Goal: Participate in discussion: Engage in conversation with other users on a specific topic

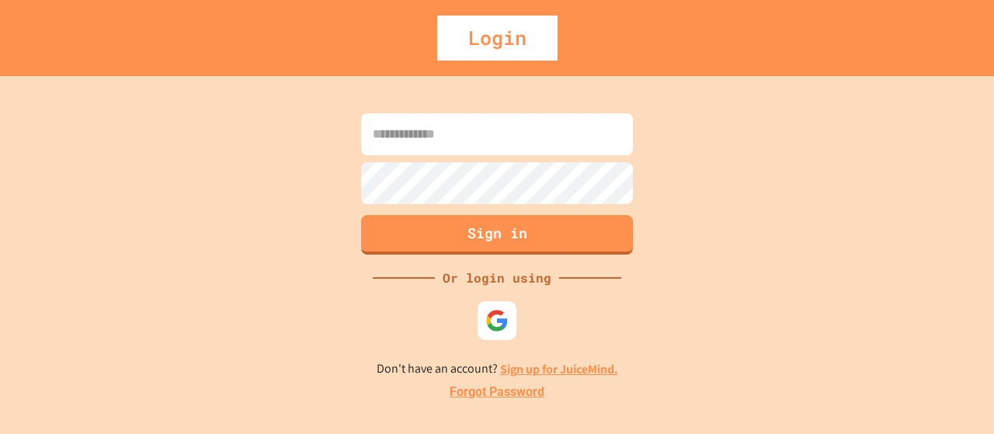
click at [439, 141] on input at bounding box center [497, 134] width 272 height 42
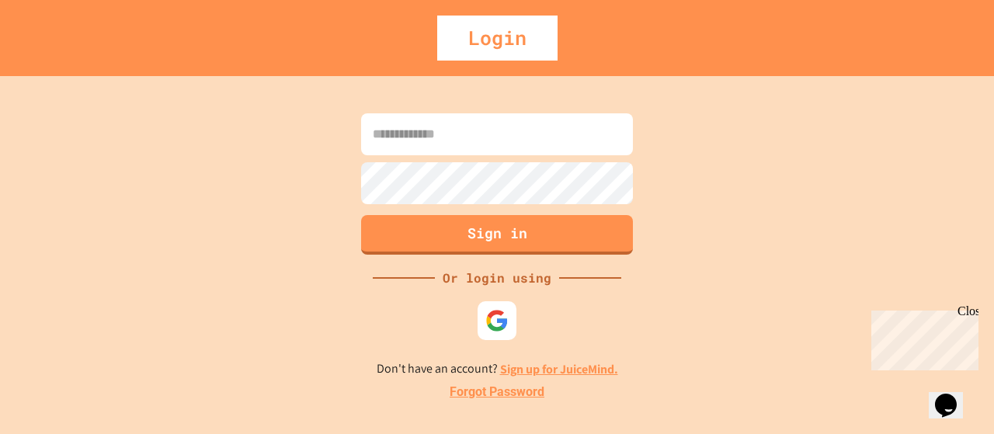
type input "*"
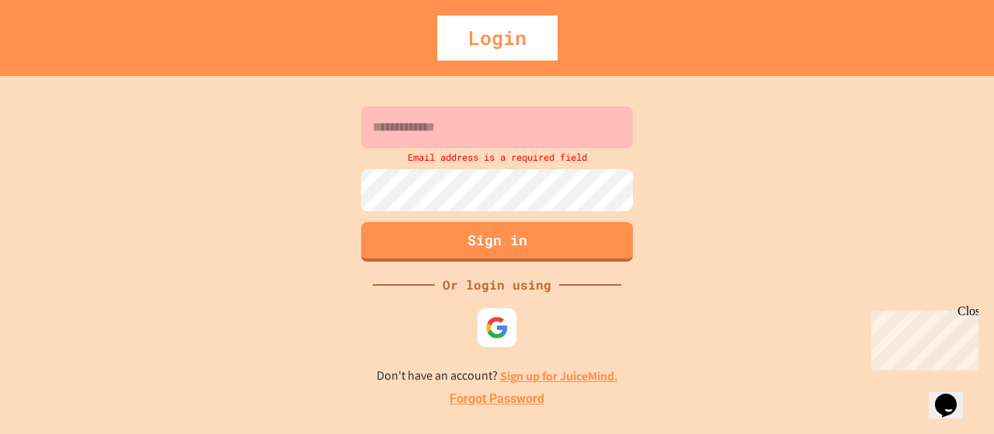
click at [14, 182] on div "Email address is a required field Sign in Or login using Don't have an account?…" at bounding box center [497, 255] width 994 height 358
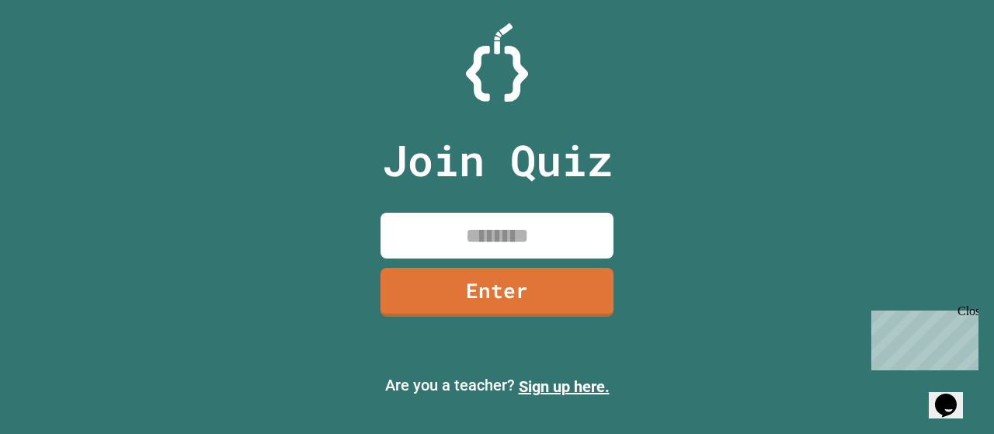
click at [574, 220] on input at bounding box center [496, 236] width 233 height 46
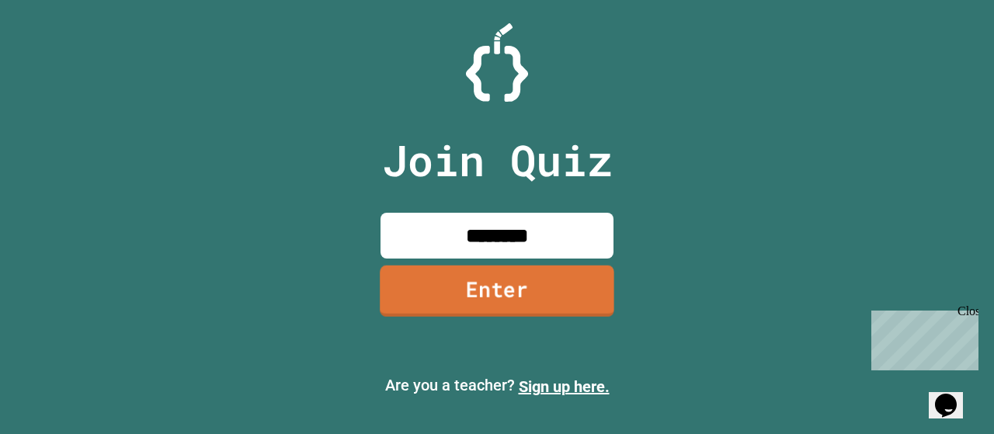
type input "********"
click at [492, 300] on link "Enter" at bounding box center [497, 290] width 235 height 51
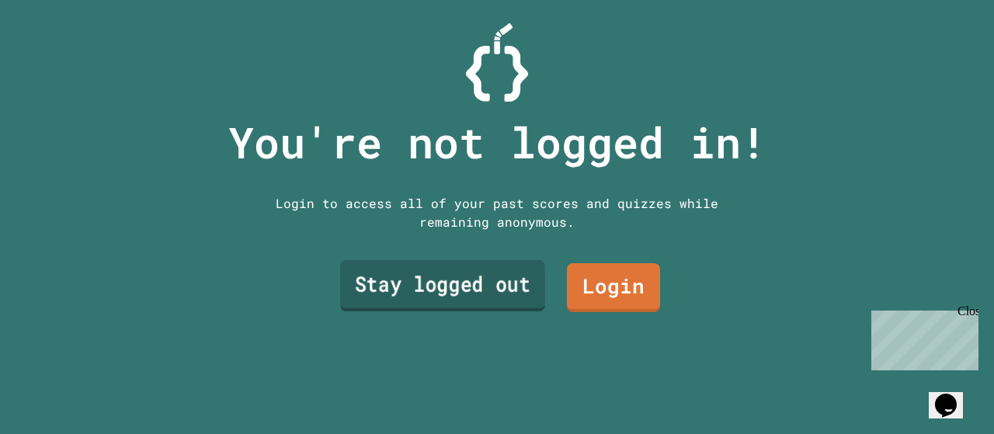
click at [484, 274] on link "Stay logged out" at bounding box center [442, 285] width 205 height 51
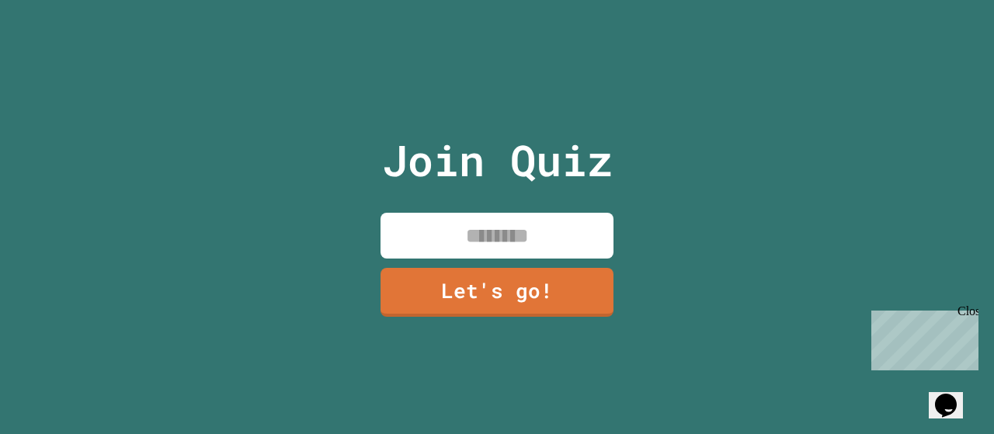
click at [528, 195] on div "Join Quiz Let's go!" at bounding box center [497, 217] width 262 height 434
click at [529, 201] on div "Join Quiz Let's go!" at bounding box center [497, 217] width 262 height 434
click at [967, 311] on div "Close" at bounding box center [966, 313] width 19 height 19
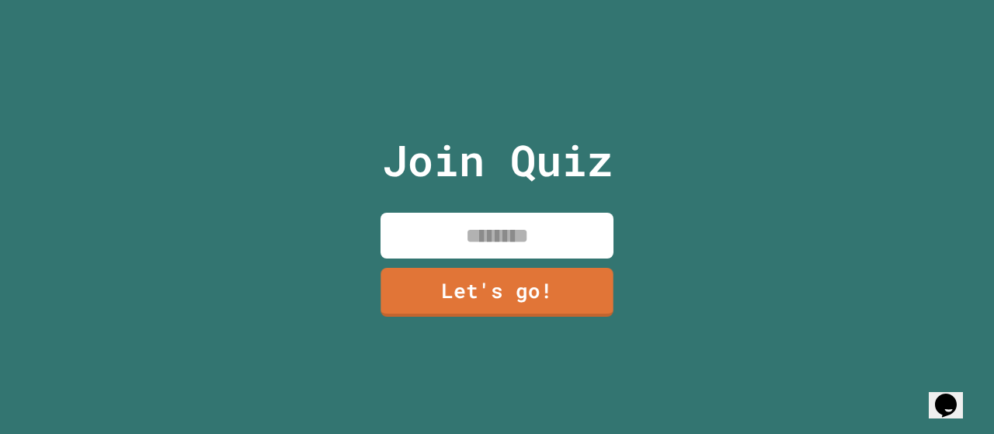
click at [472, 223] on input at bounding box center [496, 236] width 233 height 46
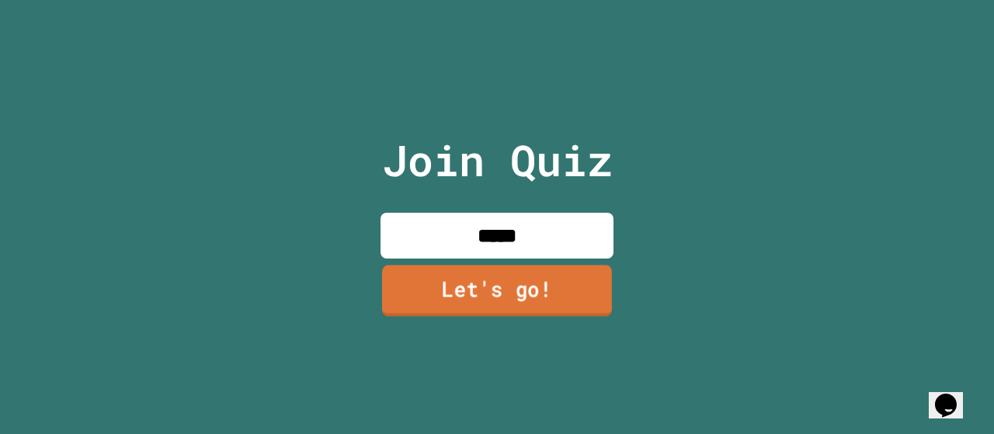
type input "*****"
click at [470, 273] on link "Let's go!" at bounding box center [497, 290] width 230 height 51
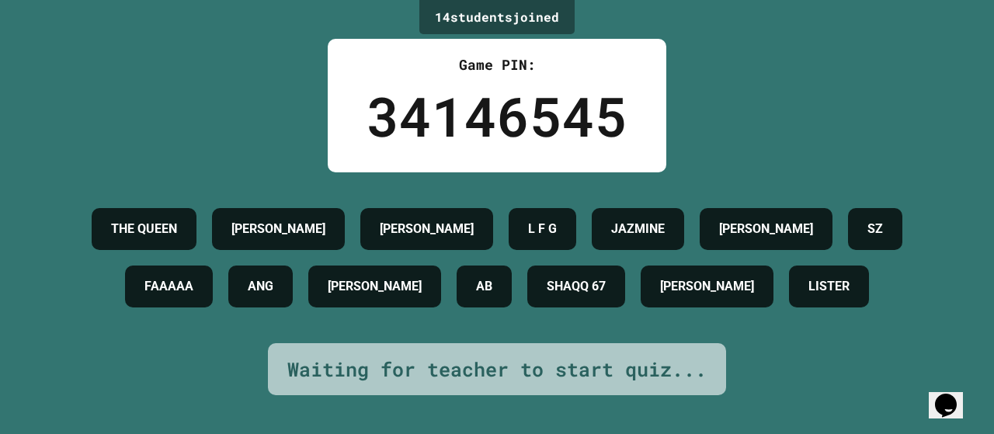
click at [557, 220] on h4 "L F G" at bounding box center [542, 229] width 29 height 19
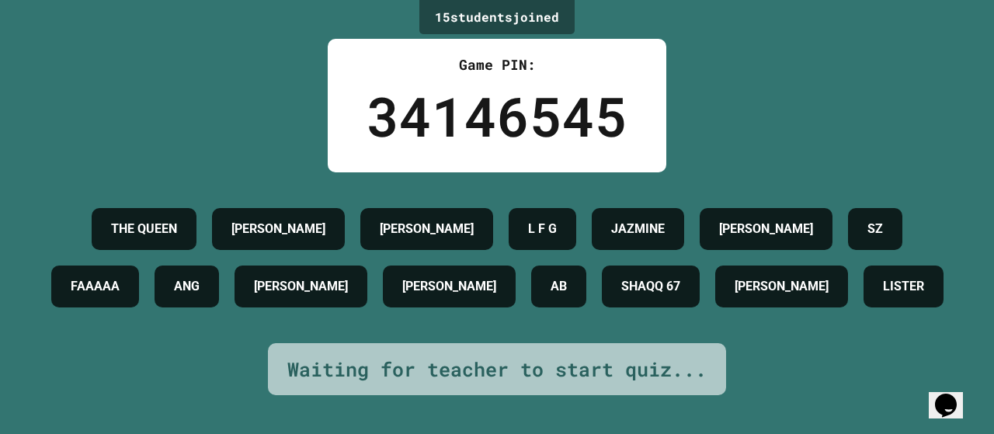
click at [112, 144] on div "15 student s joined Game PIN: 34146545 THE [PERSON_NAME] [PERSON_NAME] L F G JA…" at bounding box center [497, 217] width 994 height 434
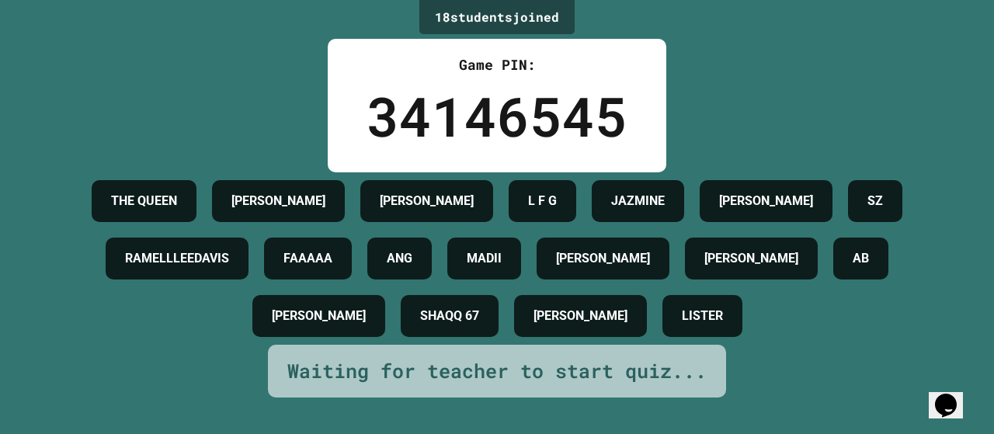
click at [852, 268] on h4 "AB" at bounding box center [860, 258] width 16 height 19
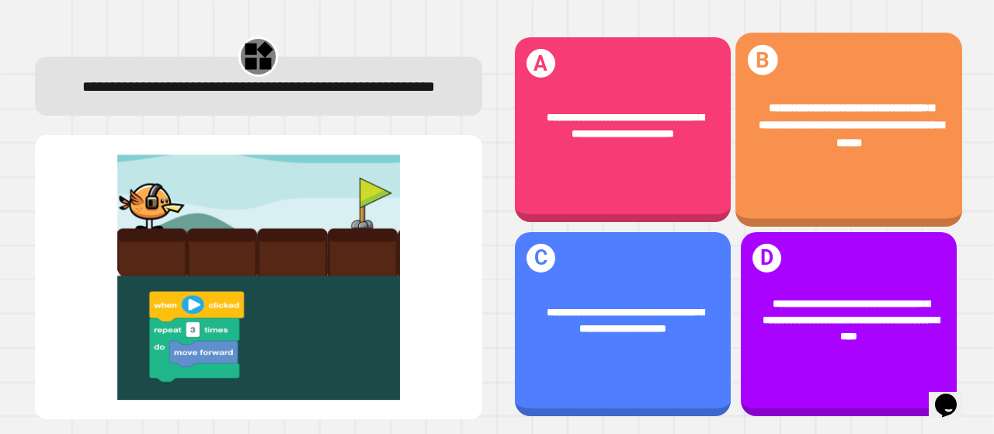
click at [834, 153] on div "**********" at bounding box center [848, 125] width 227 height 97
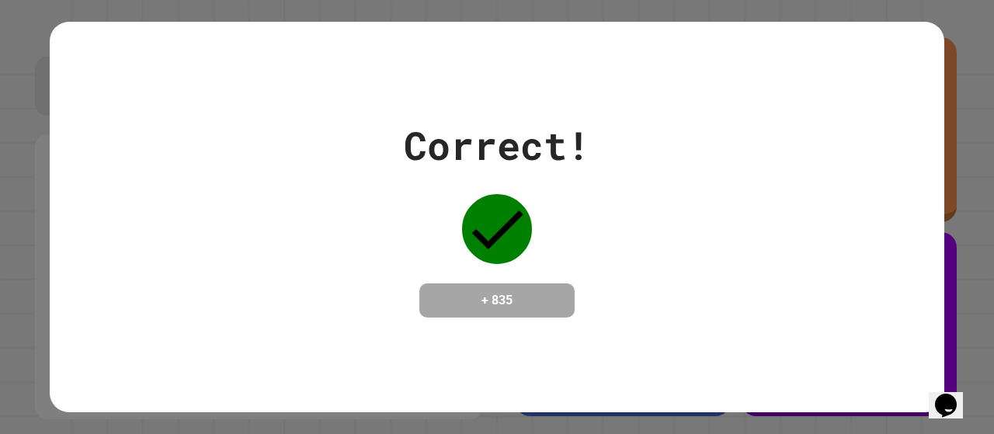
click at [867, 176] on div "Correct! + 835" at bounding box center [497, 216] width 894 height 201
click at [768, 29] on div "Correct! + 835" at bounding box center [497, 217] width 894 height 391
click at [833, 153] on div "Correct! + 835" at bounding box center [497, 216] width 894 height 201
click at [930, 26] on div "Correct! + 835" at bounding box center [497, 217] width 994 height 434
click at [474, 309] on h4 "+ 835" at bounding box center [497, 300] width 124 height 19
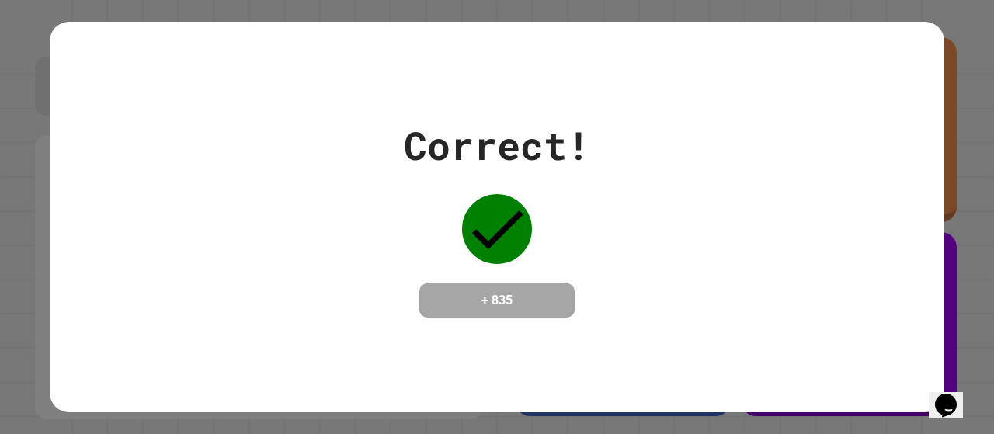
click at [938, 9] on div "Correct! + 835" at bounding box center [497, 217] width 994 height 434
click at [537, 131] on div "Correct!" at bounding box center [497, 145] width 186 height 58
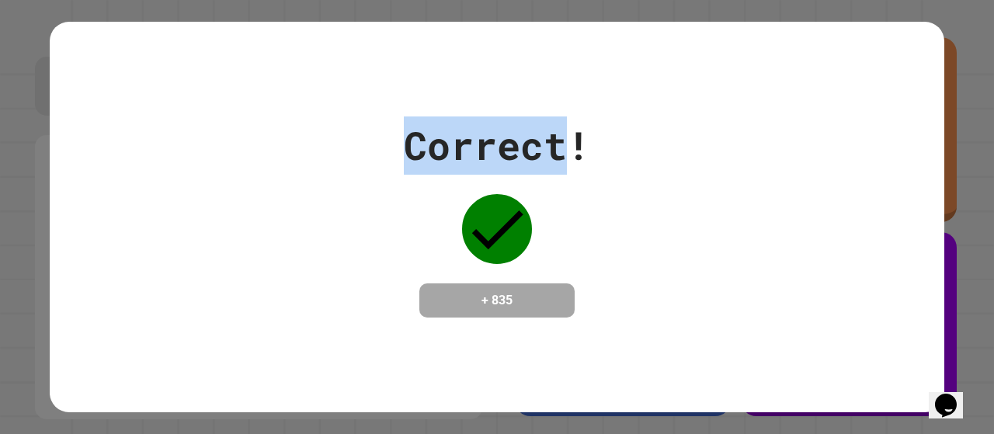
click at [537, 131] on div "Correct!" at bounding box center [497, 145] width 186 height 58
click at [230, 150] on div "Correct! + 835" at bounding box center [497, 216] width 894 height 201
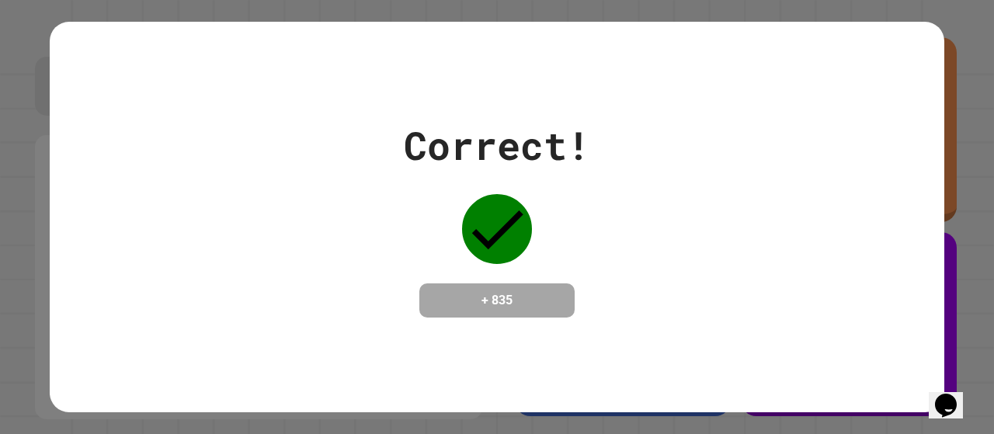
click at [395, 6] on div "Correct! + 835" at bounding box center [497, 217] width 994 height 434
click at [0, 133] on div "Correct! + 835" at bounding box center [497, 217] width 994 height 434
click at [33, 131] on div "Correct! + 835" at bounding box center [497, 217] width 994 height 434
click at [203, 265] on div "Correct! + 835" at bounding box center [497, 216] width 894 height 201
click at [474, 293] on h4 "+ 835" at bounding box center [497, 300] width 124 height 19
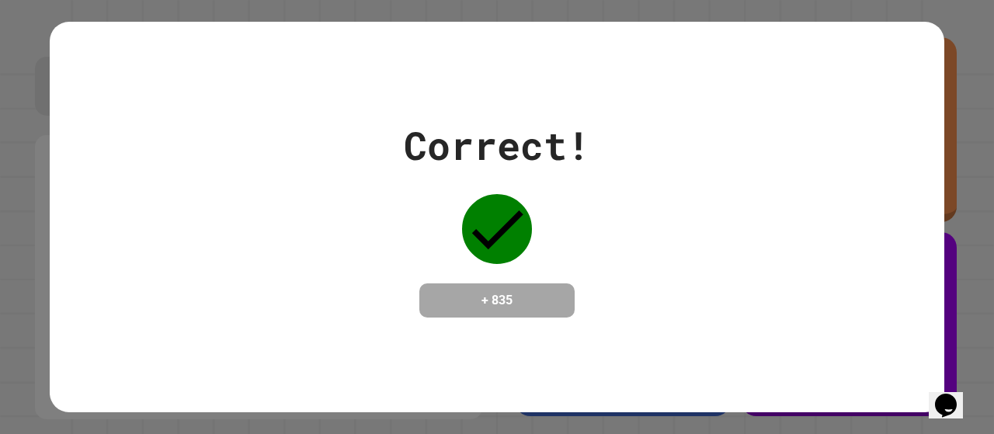
click at [644, 272] on div "Correct! + 835" at bounding box center [497, 216] width 894 height 201
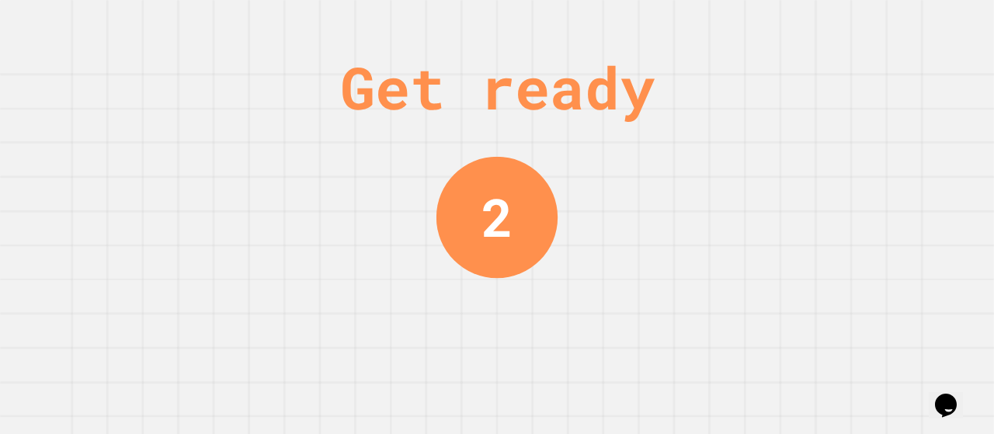
click at [439, 229] on div "2" at bounding box center [496, 216] width 121 height 121
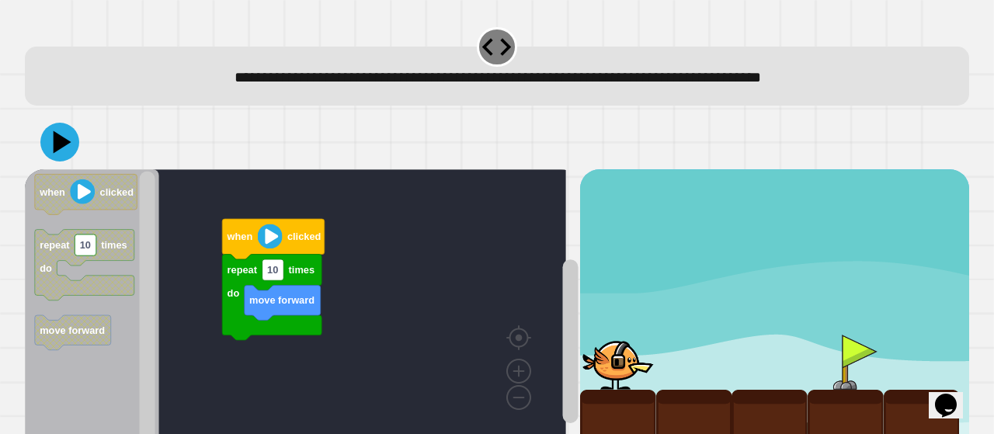
click at [175, 353] on rect "Blockly Workspace" at bounding box center [295, 307] width 541 height 276
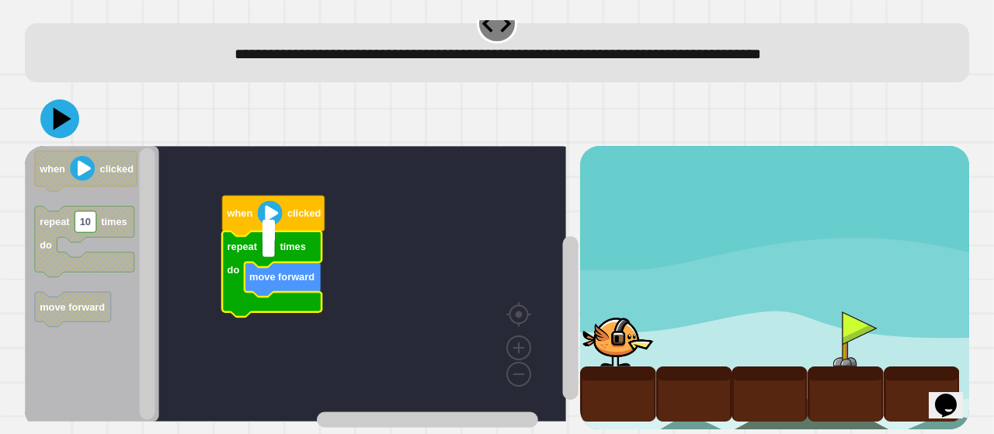
type input "*"
click at [54, 106] on icon at bounding box center [63, 119] width 22 height 27
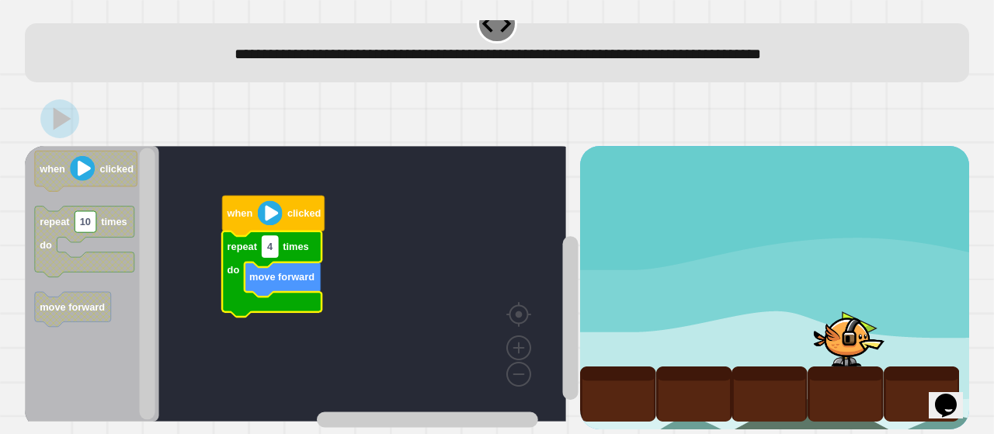
click at [276, 236] on rect "Blockly Workspace" at bounding box center [270, 246] width 16 height 21
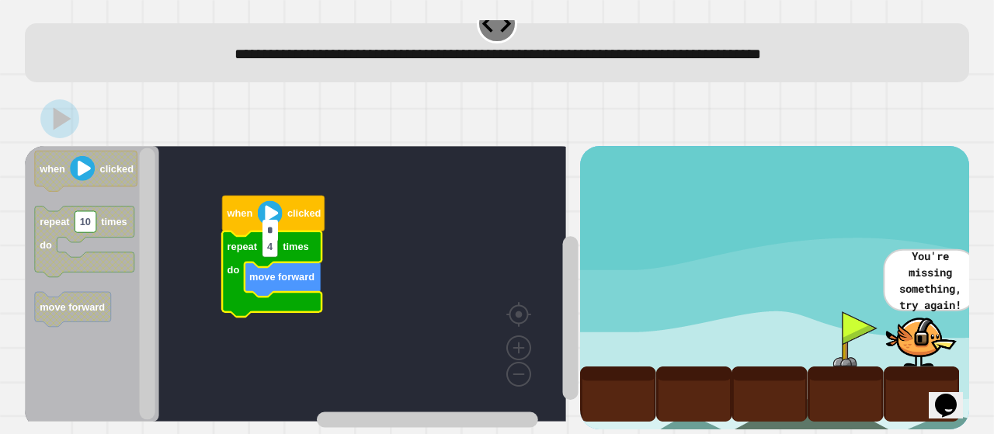
click at [273, 229] on input "*" at bounding box center [270, 230] width 16 height 21
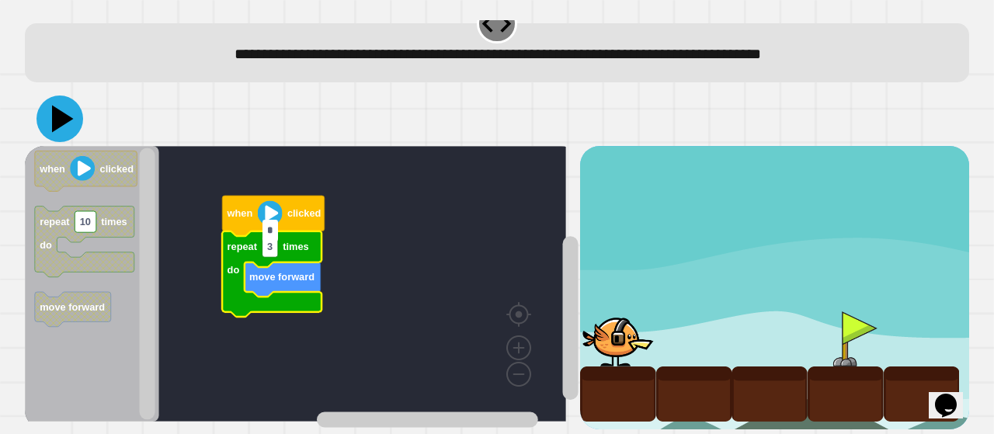
type input "*"
click at [65, 117] on icon at bounding box center [59, 118] width 47 height 47
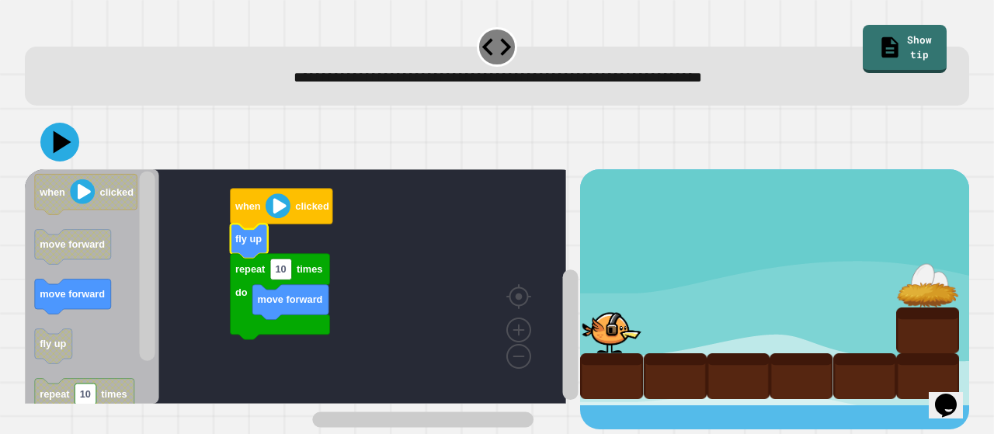
click at [284, 306] on text "move forward" at bounding box center [290, 300] width 65 height 12
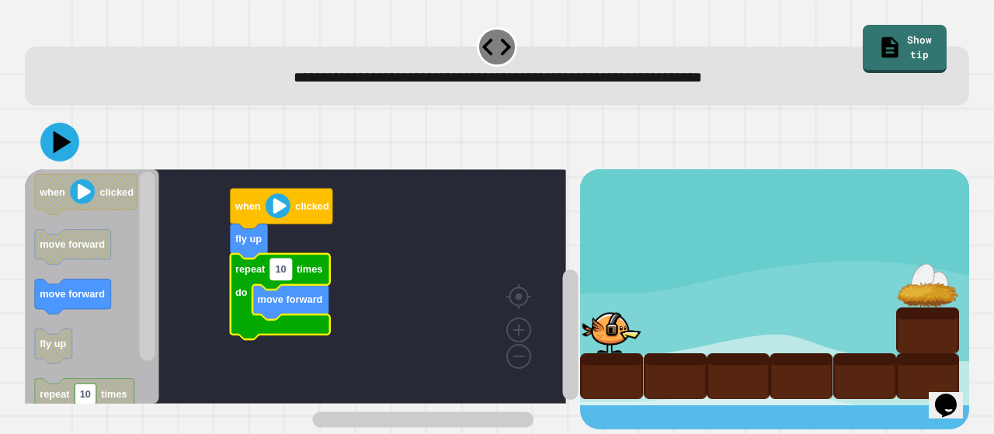
click at [283, 276] on text "10" at bounding box center [280, 270] width 11 height 12
type input "*"
click at [61, 133] on icon at bounding box center [59, 142] width 47 height 47
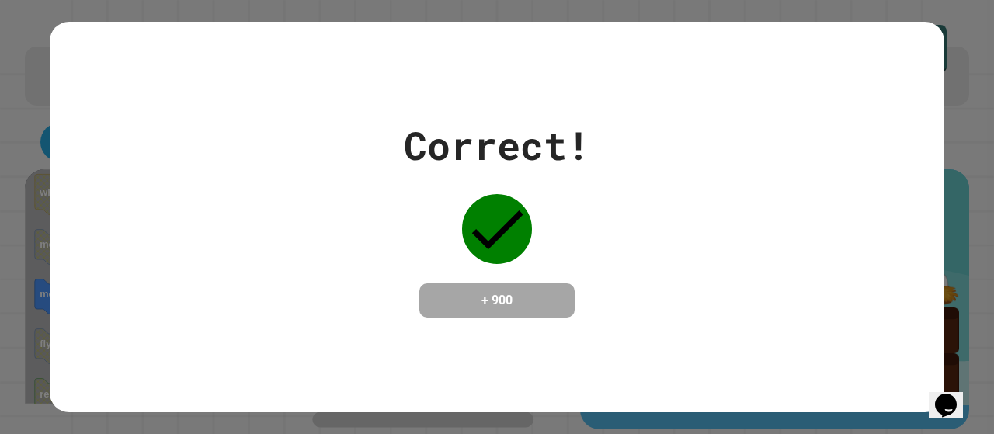
click at [6, 98] on div "Correct! + 900" at bounding box center [497, 217] width 994 height 434
click at [500, 208] on icon at bounding box center [497, 229] width 70 height 70
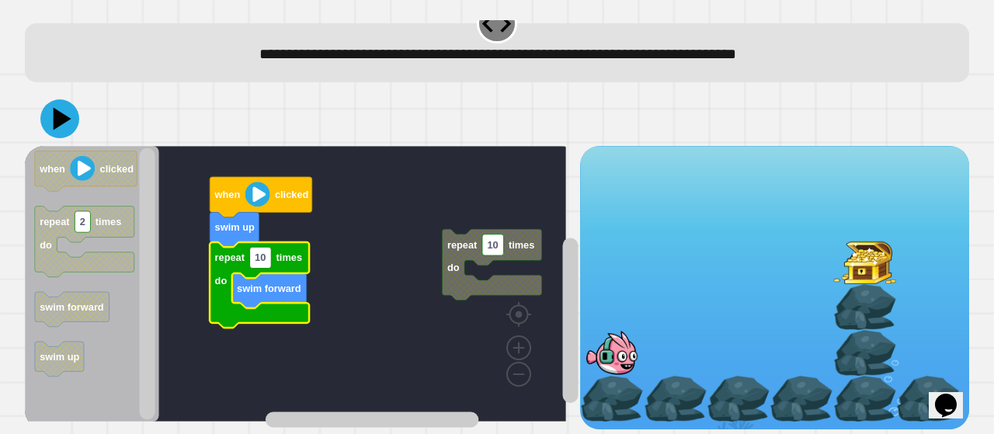
click at [264, 253] on icon "Blockly Workspace" at bounding box center [259, 284] width 99 height 85
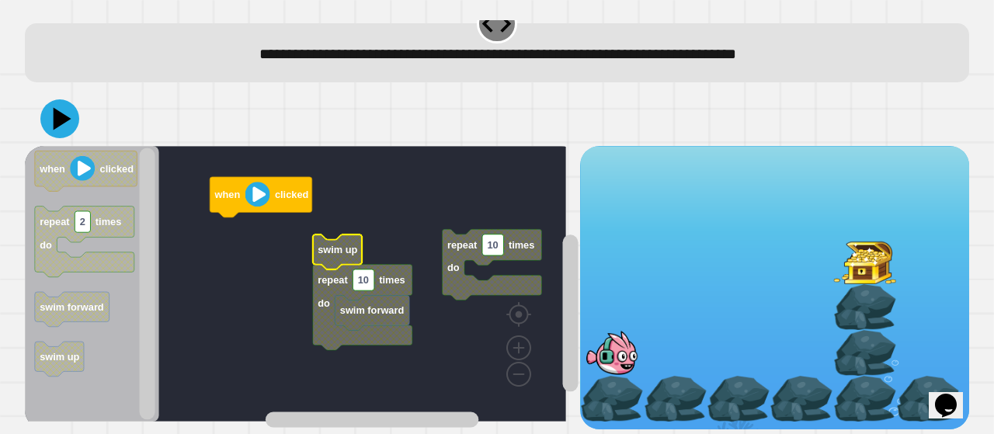
click at [332, 244] on text "swim up" at bounding box center [338, 250] width 40 height 12
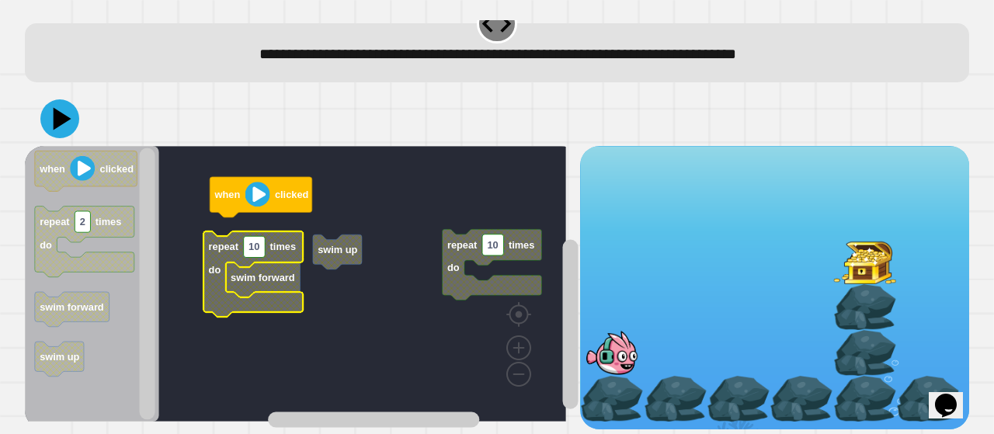
click at [446, 229] on g "repeat 10 times do when clicked swim up repeat 10 times do swim forward" at bounding box center [303, 284] width 556 height 276
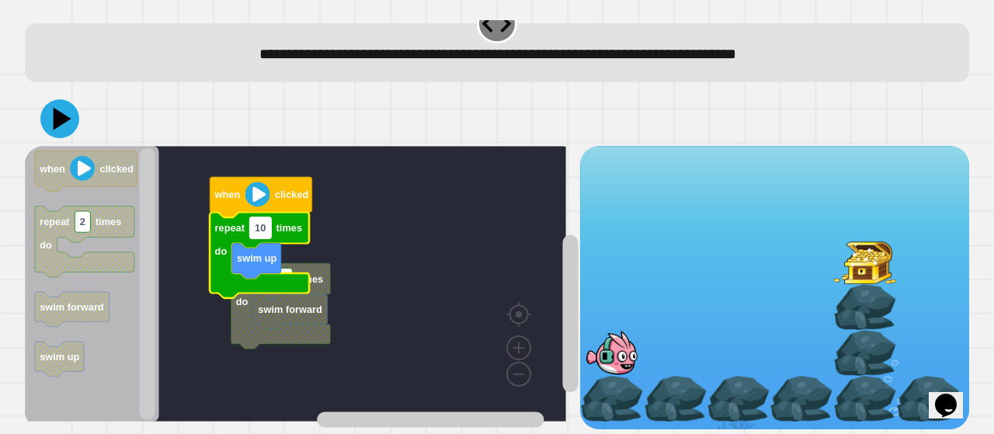
click at [262, 222] on text "10" at bounding box center [260, 228] width 11 height 12
type input "*"
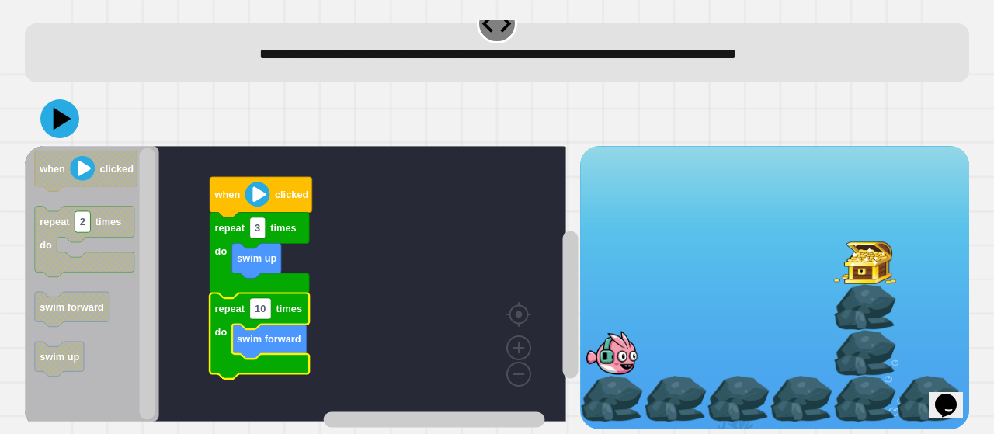
click at [255, 304] on icon "Blockly Workspace" at bounding box center [259, 335] width 99 height 85
click at [255, 304] on rect "Blockly Workspace" at bounding box center [261, 308] width 22 height 21
type input "*"
click at [65, 96] on icon at bounding box center [59, 118] width 47 height 47
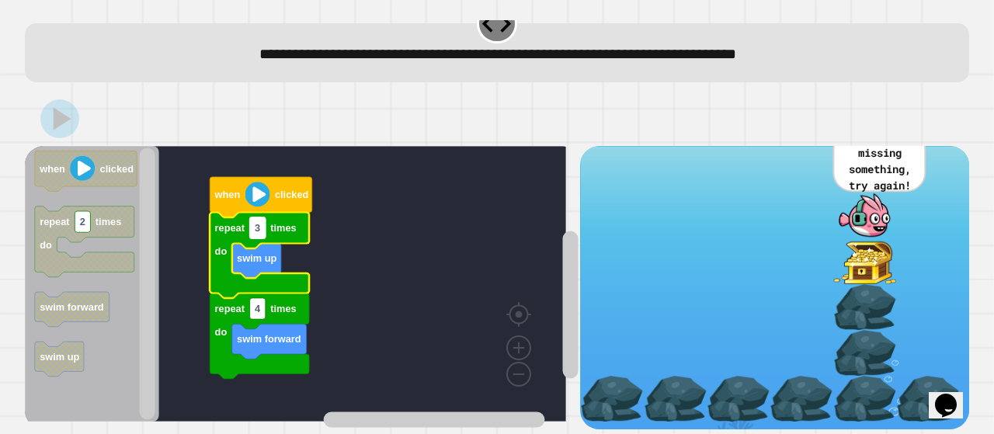
click at [265, 217] on rect "Blockly Workspace" at bounding box center [258, 227] width 16 height 21
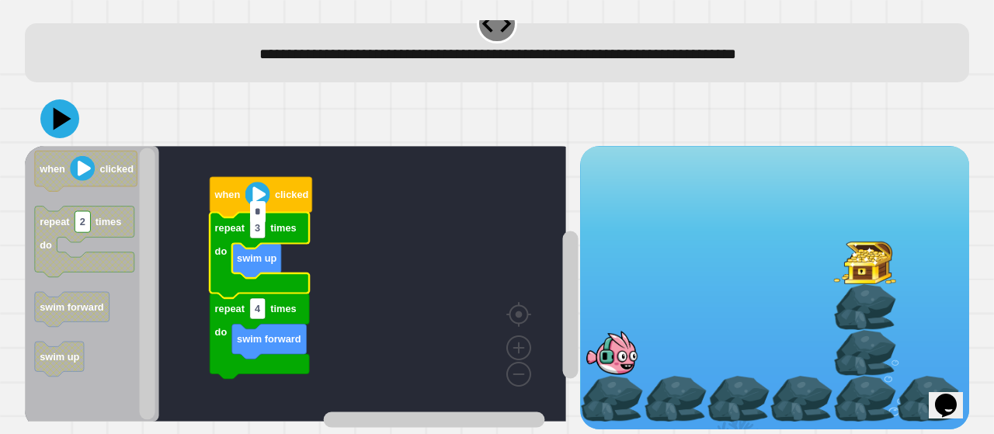
type input "*"
click at [65, 118] on icon at bounding box center [59, 118] width 47 height 47
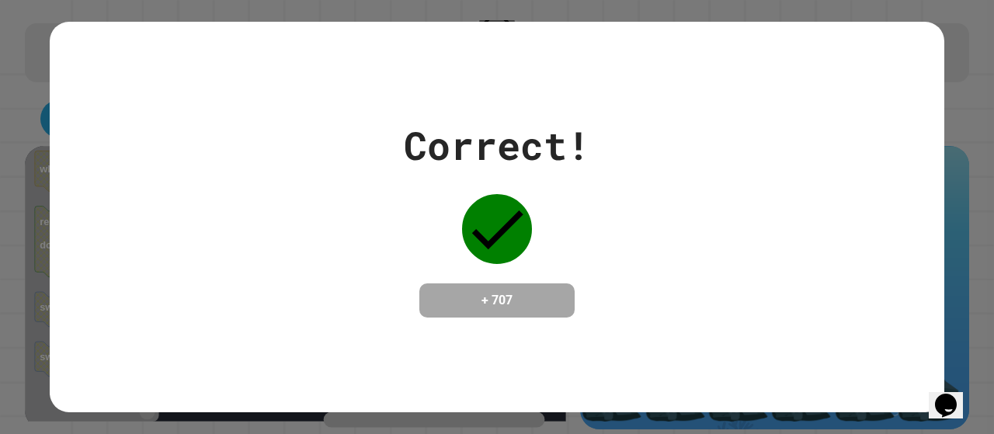
click at [333, 263] on div "Correct! + 707" at bounding box center [497, 216] width 894 height 201
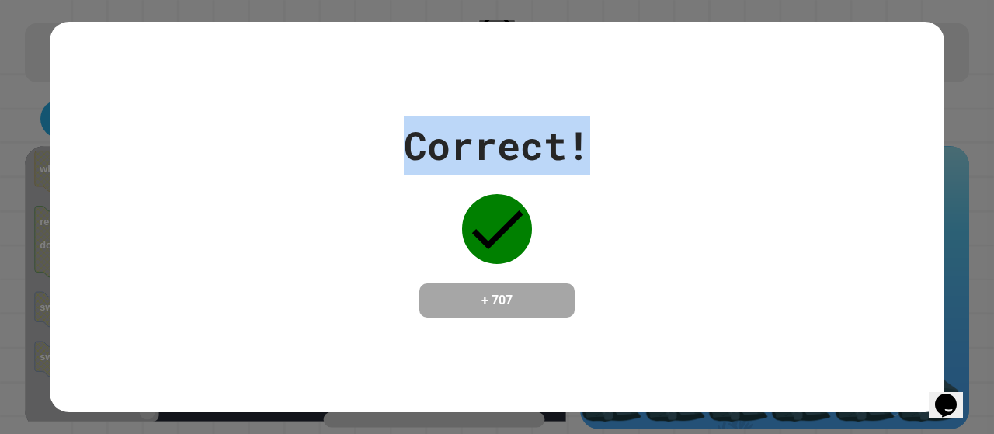
drag, startPoint x: 404, startPoint y: 134, endPoint x: 615, endPoint y: 161, distance: 212.9
click at [615, 161] on div "Correct! + 707" at bounding box center [497, 216] width 894 height 201
click at [330, 46] on div "Correct! + 707" at bounding box center [497, 217] width 894 height 391
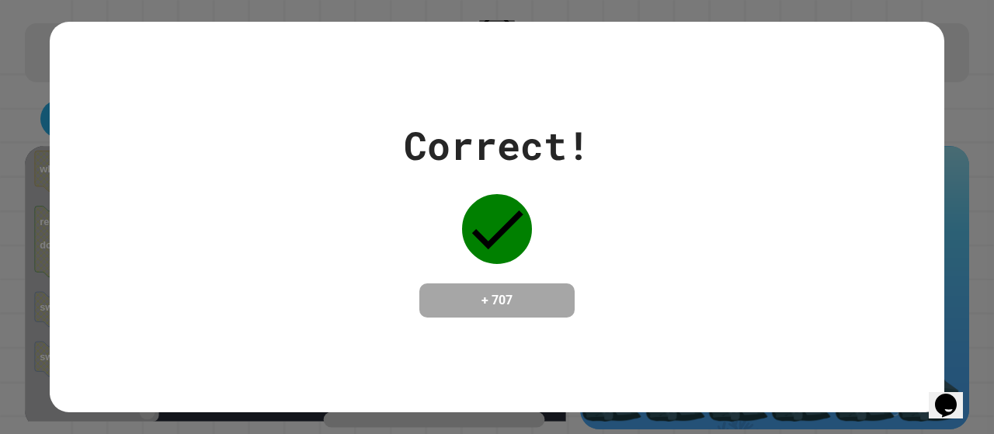
drag, startPoint x: 323, startPoint y: 86, endPoint x: 962, endPoint y: 463, distance: 742.0
click at [962, 433] on html "**********" at bounding box center [497, 217] width 994 height 434
click at [716, 220] on div "Correct! + 707" at bounding box center [497, 216] width 894 height 201
click at [323, 120] on div "Correct! + 707" at bounding box center [497, 216] width 894 height 201
drag, startPoint x: 326, startPoint y: 170, endPoint x: 787, endPoint y: 20, distance: 484.9
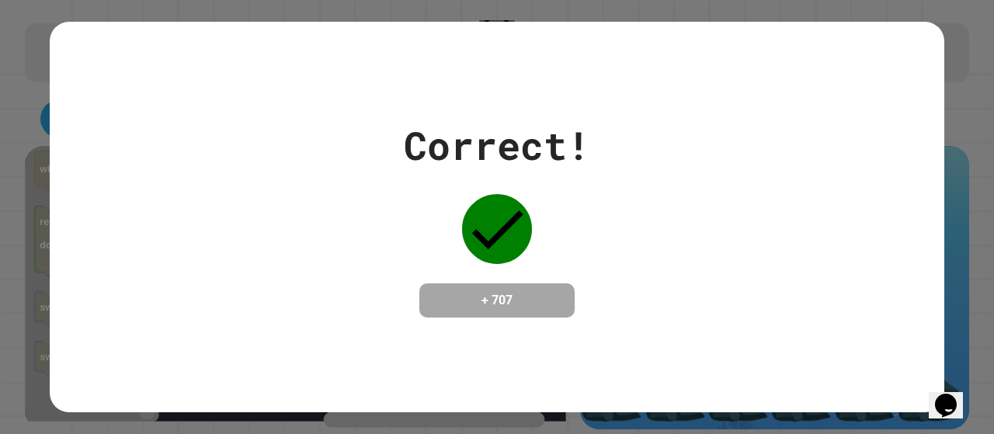
drag, startPoint x: 787, startPoint y: 20, endPoint x: 404, endPoint y: 151, distance: 405.3
click at [404, 151] on div "Correct!" at bounding box center [497, 145] width 186 height 58
click at [958, 38] on div "Correct! + 707" at bounding box center [497, 217] width 994 height 434
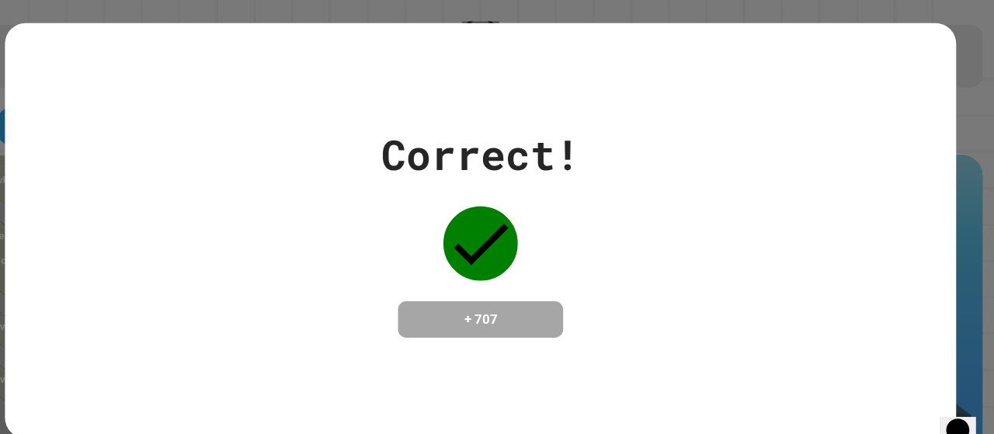
drag, startPoint x: 697, startPoint y: 17, endPoint x: 688, endPoint y: 18, distance: 9.3
click at [688, 18] on div "Correct! + 707" at bounding box center [497, 217] width 994 height 434
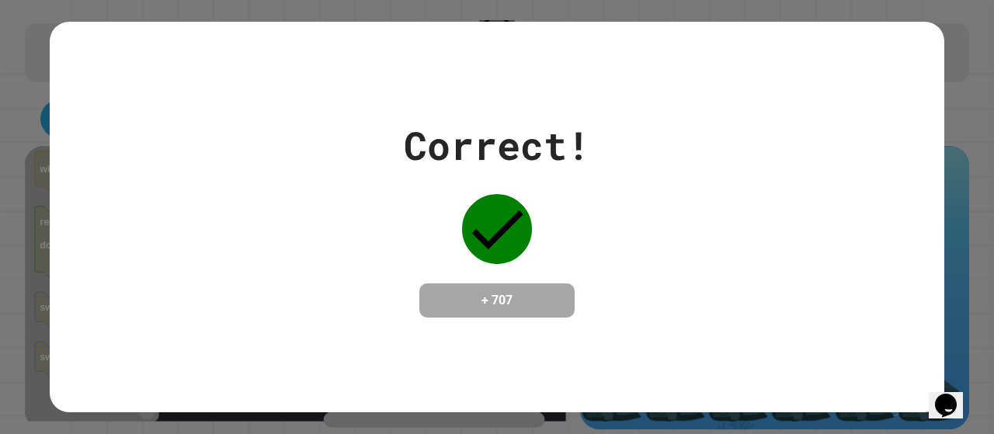
click at [196, 156] on div "Correct! + 707" at bounding box center [497, 216] width 894 height 201
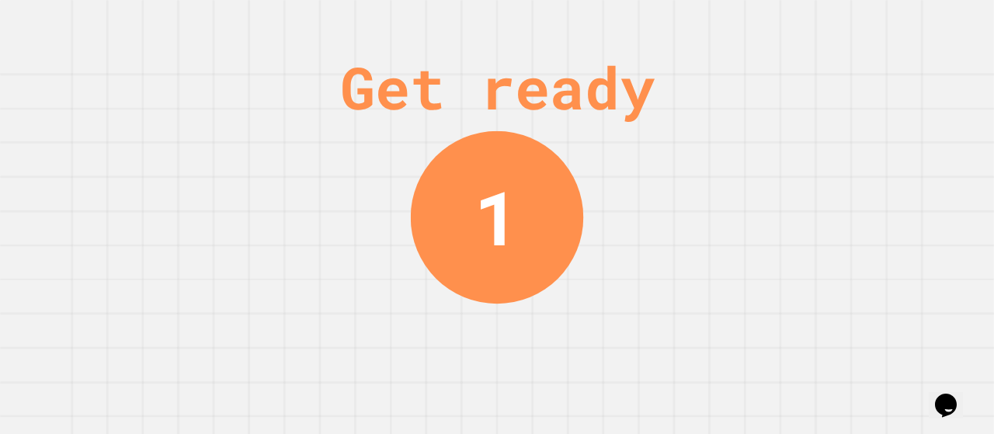
drag, startPoint x: 400, startPoint y: 180, endPoint x: 407, endPoint y: 192, distance: 13.6
click at [407, 192] on div "Get ready 1" at bounding box center [497, 217] width 994 height 434
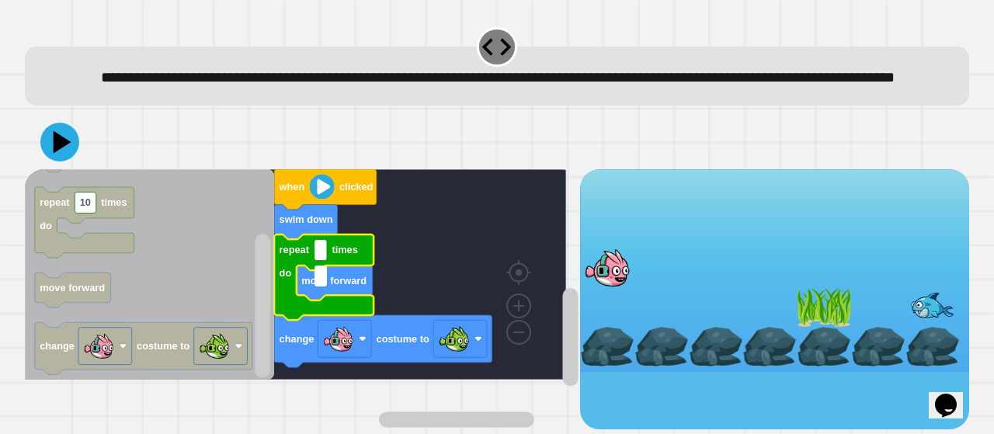
type input "*"
click at [326, 200] on image "Blockly Workspace" at bounding box center [322, 187] width 25 height 25
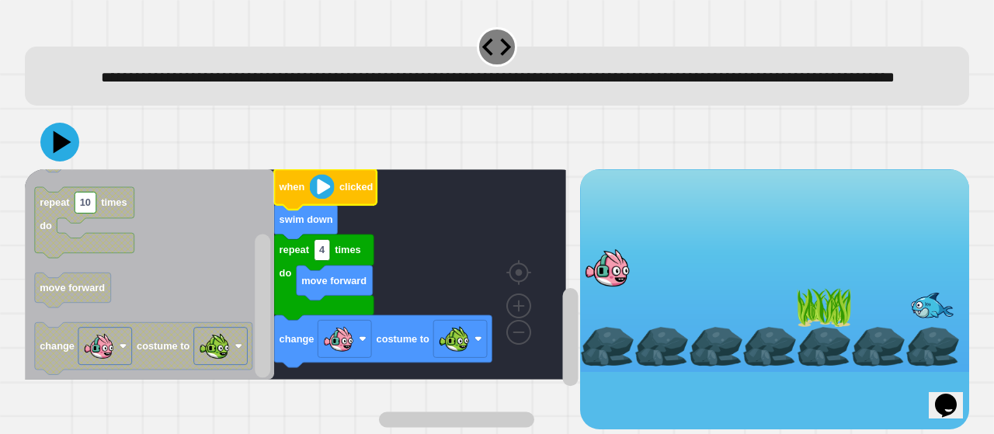
click at [71, 161] on icon at bounding box center [59, 142] width 39 height 39
